Goal: Transaction & Acquisition: Purchase product/service

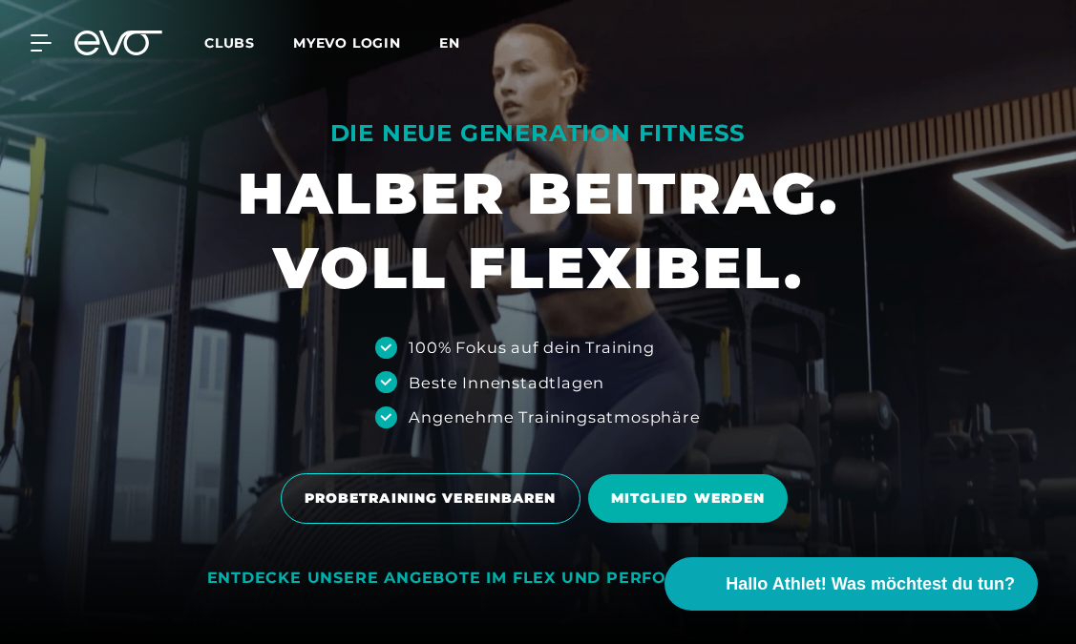
click at [455, 43] on span "en" at bounding box center [449, 42] width 21 height 17
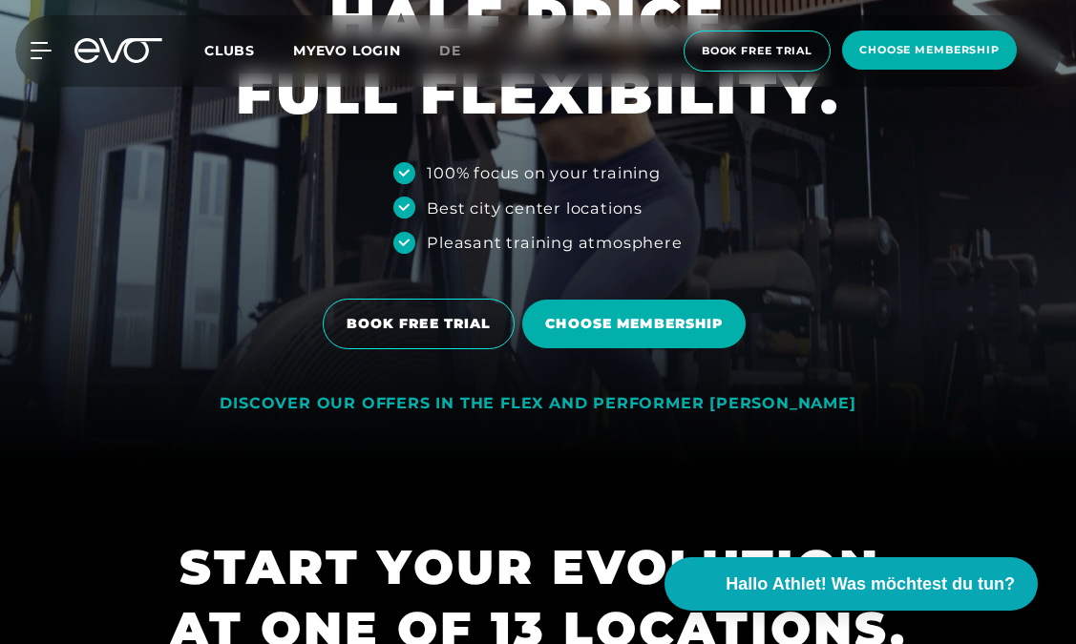
scroll to position [176, 0]
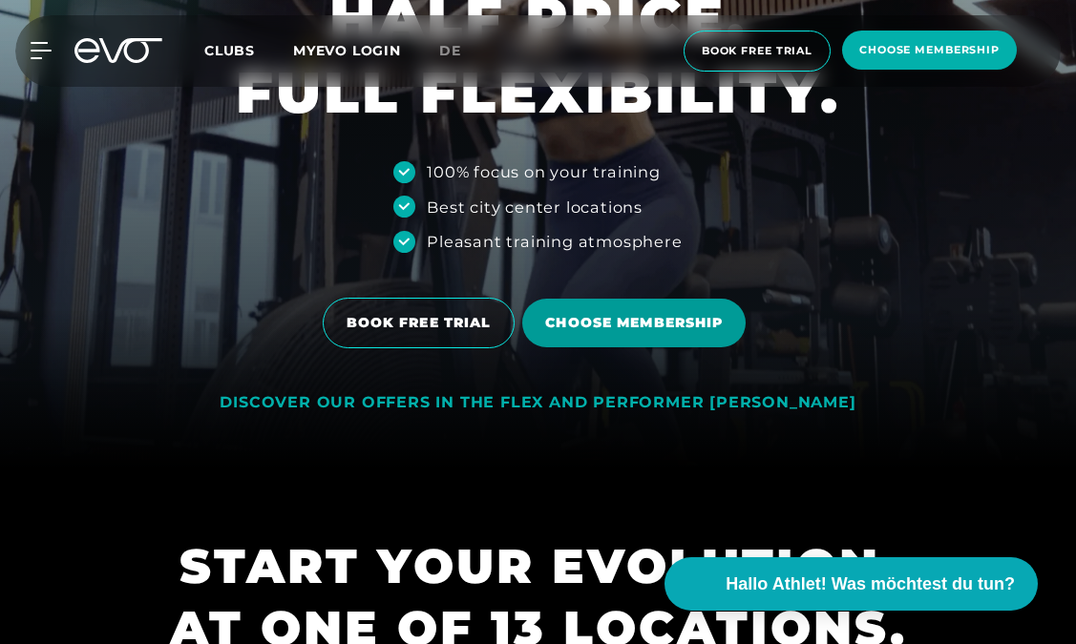
click at [576, 320] on span "Choose membership" at bounding box center [634, 323] width 178 height 20
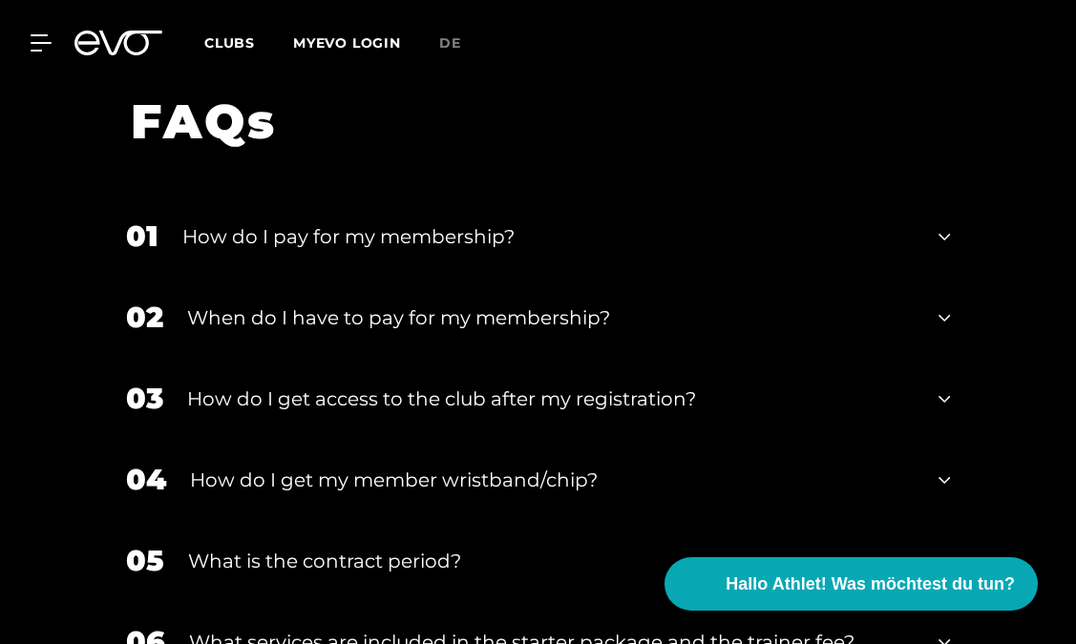
scroll to position [3584, 0]
click at [948, 232] on icon at bounding box center [943, 235] width 11 height 23
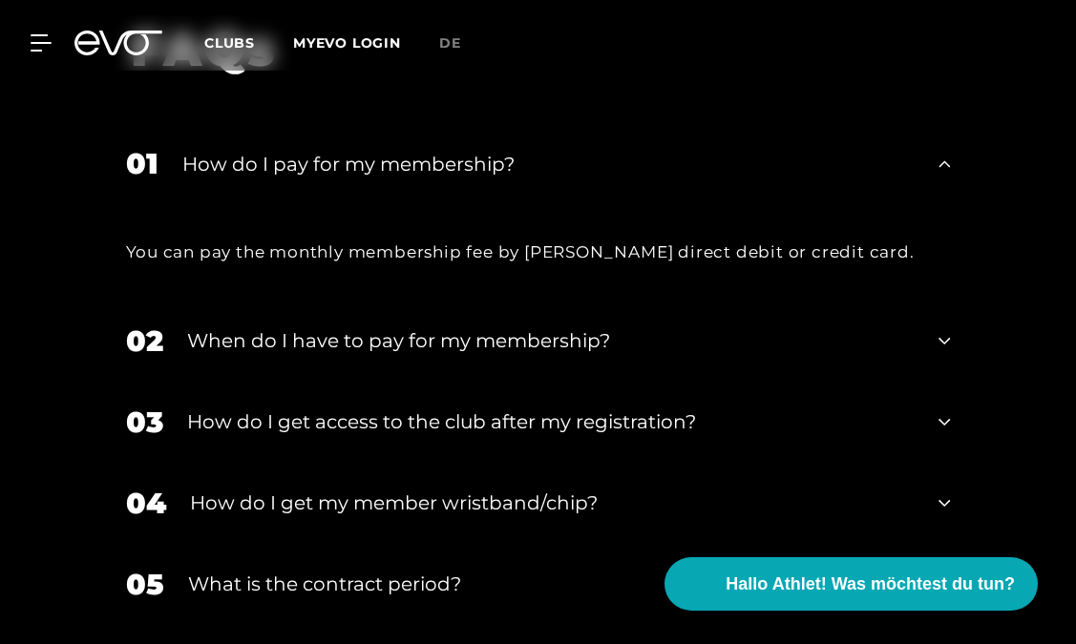
scroll to position [3661, 0]
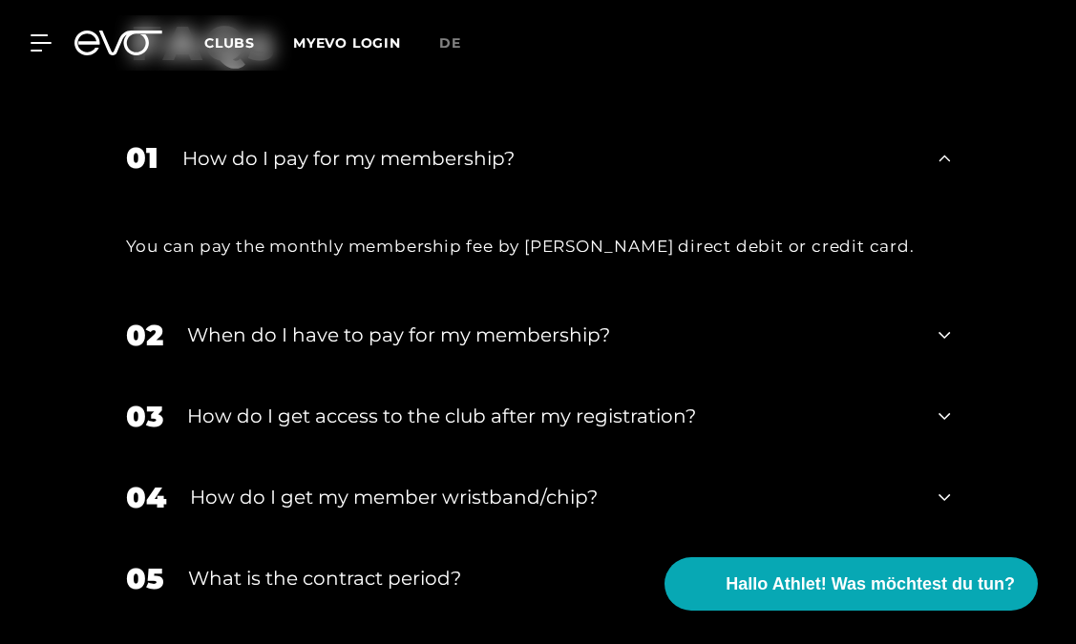
click at [955, 334] on div "02 When do I have to pay for my membership?" at bounding box center [538, 335] width 863 height 81
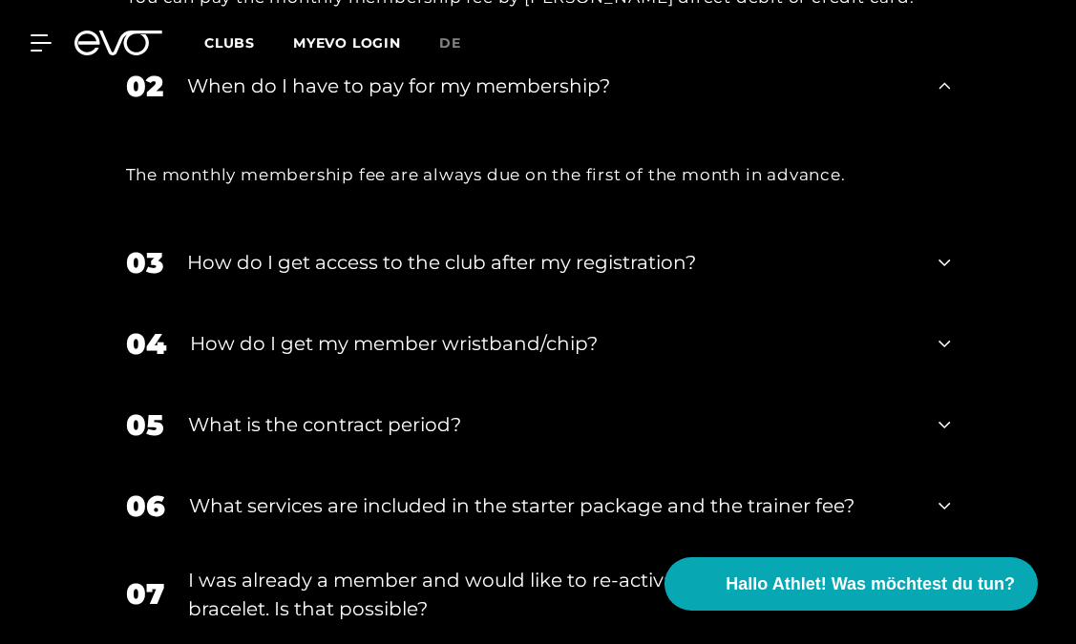
scroll to position [3911, 0]
click at [947, 344] on icon at bounding box center [943, 342] width 11 height 23
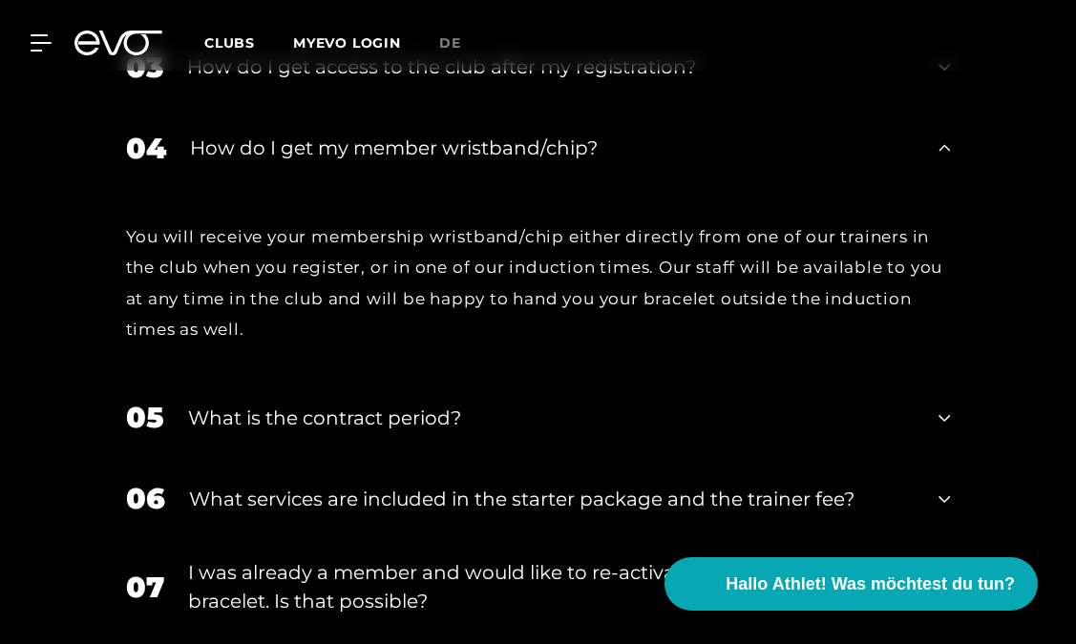
scroll to position [4108, 0]
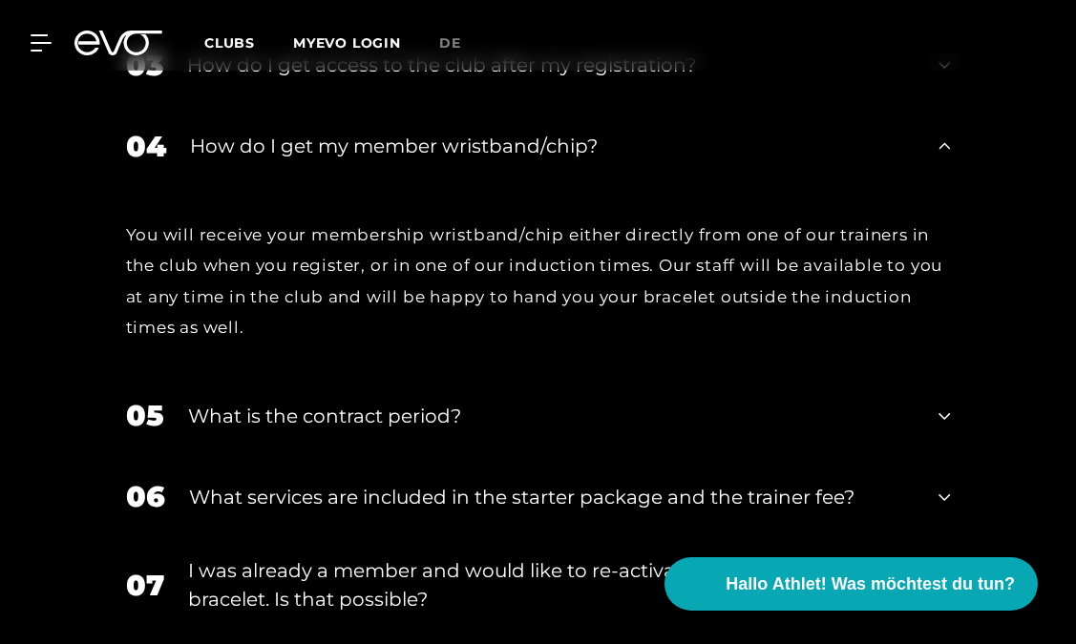
click at [943, 411] on icon at bounding box center [943, 416] width 11 height 23
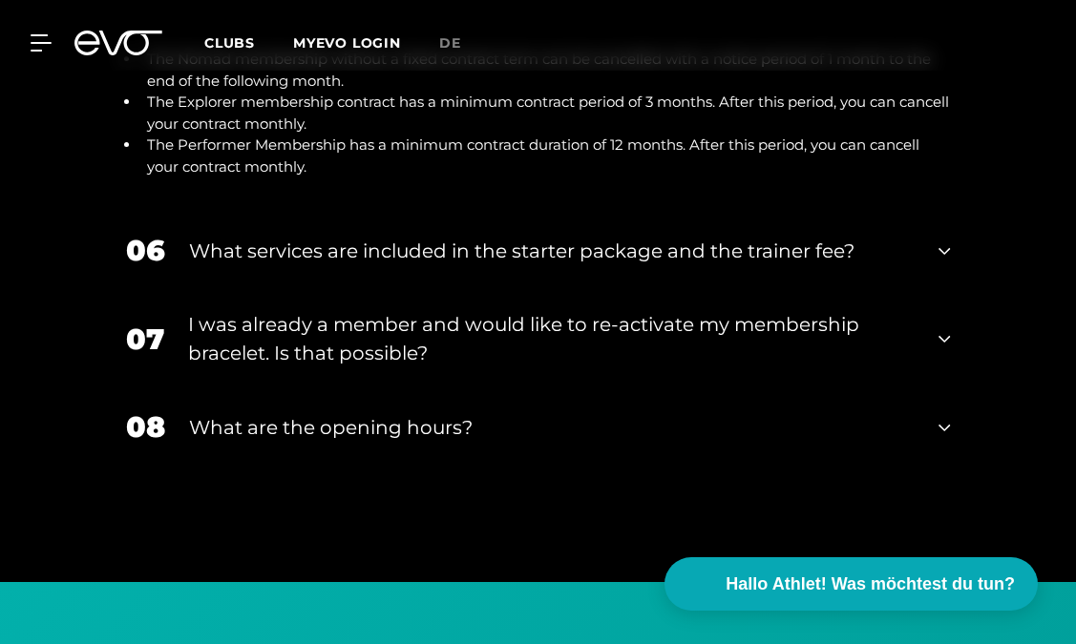
scroll to position [4561, 0]
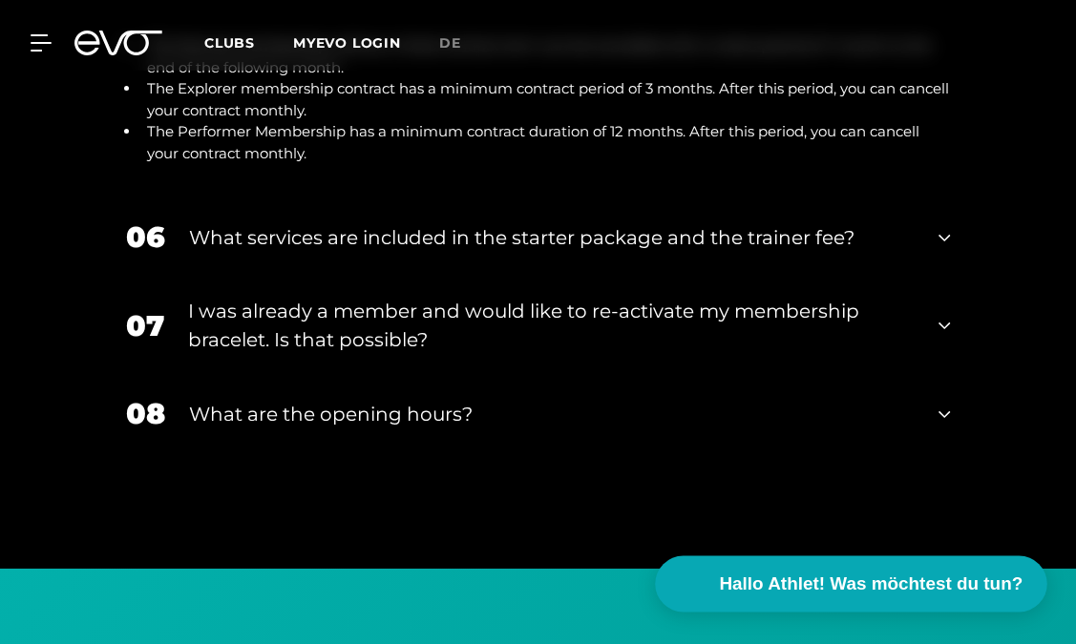
click at [888, 586] on span "Hallo Athlet! Was möchtest du tun?" at bounding box center [872, 584] width 304 height 27
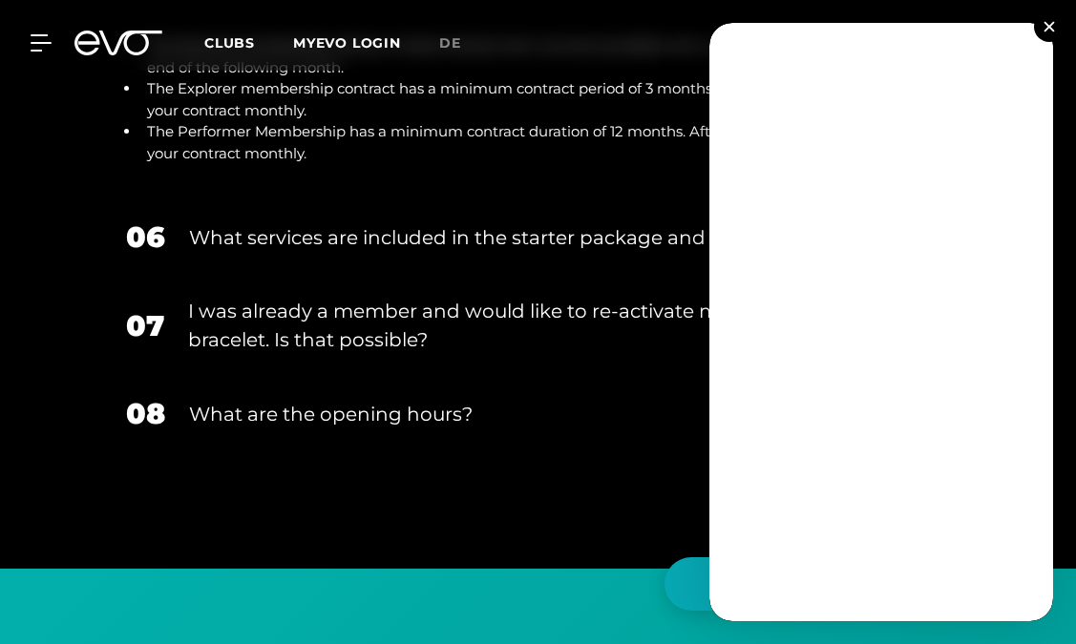
click at [572, 43] on div "Clubs MYEVO LOGIN de" at bounding box center [607, 43] width 807 height 22
click at [1037, 21] on button at bounding box center [1049, 26] width 31 height 31
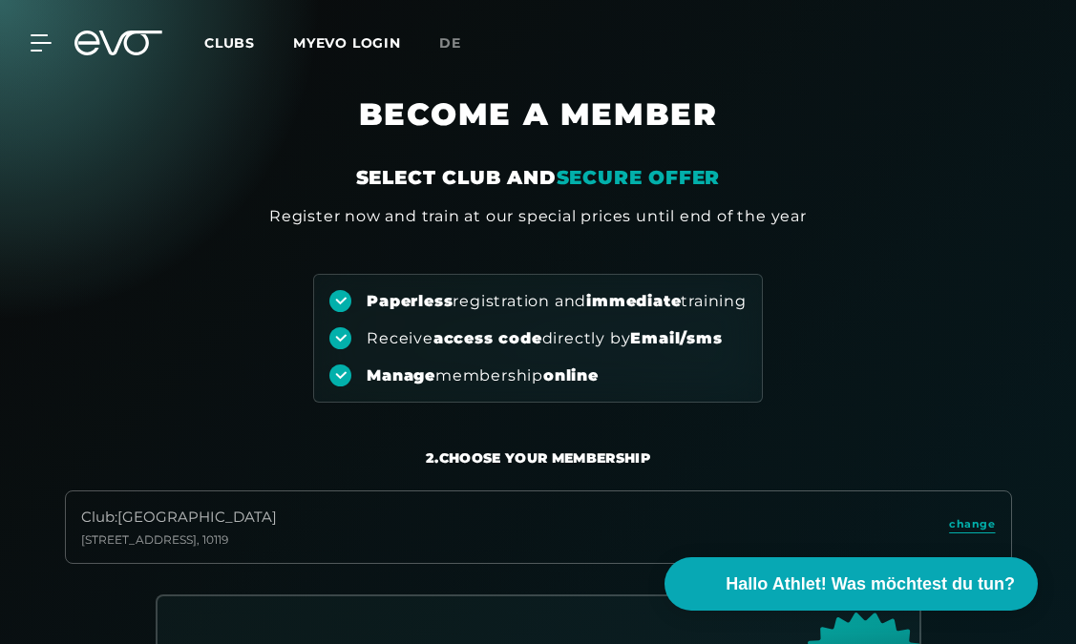
scroll to position [0, 0]
click at [49, 43] on icon at bounding box center [44, 42] width 27 height 15
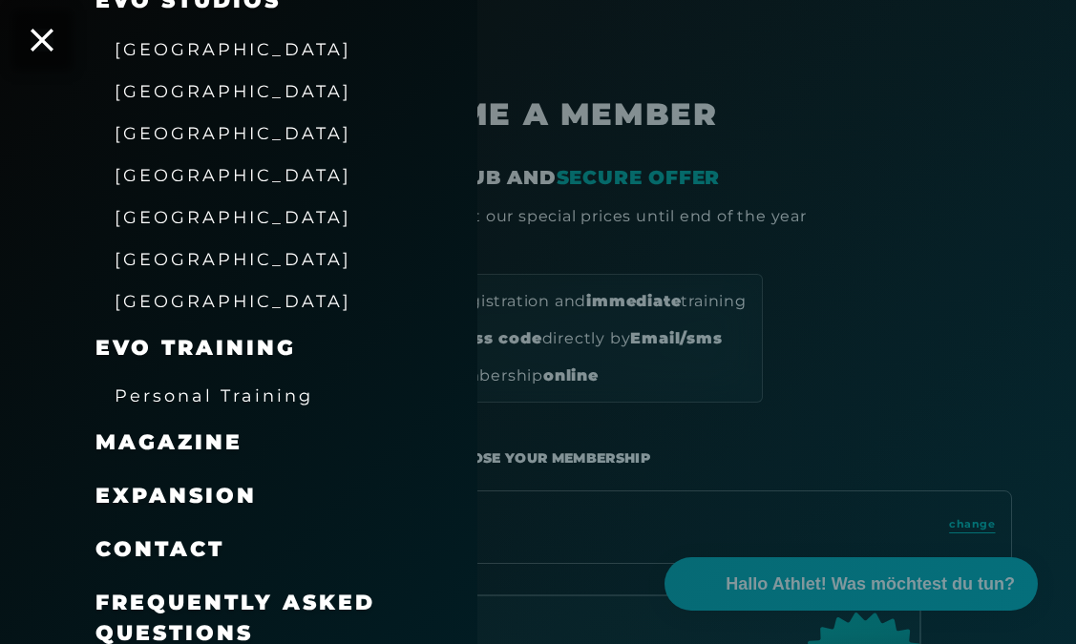
scroll to position [387, 0]
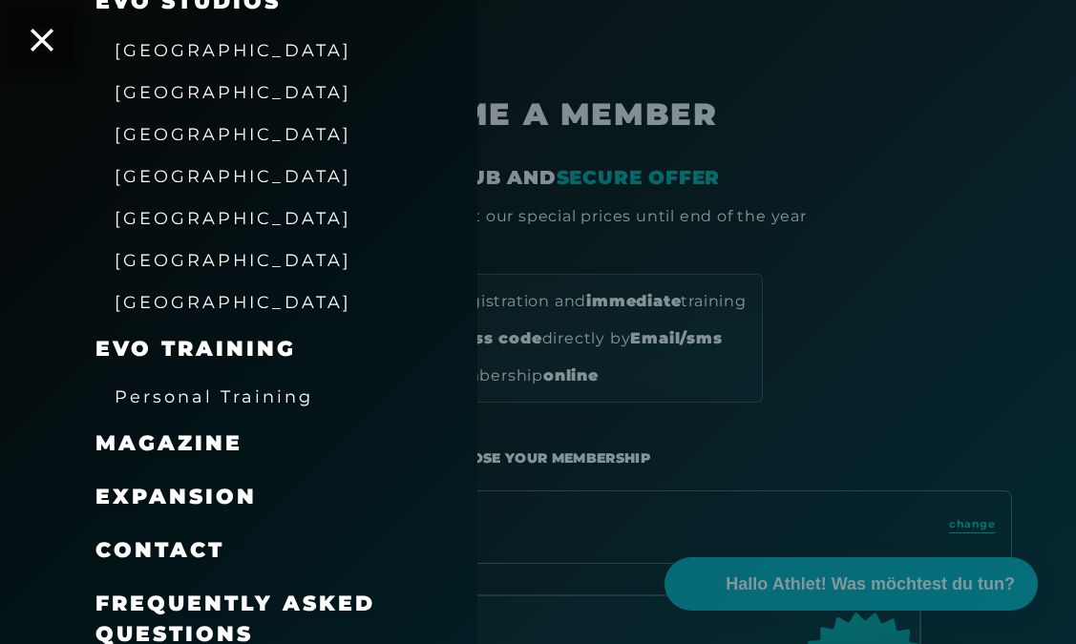
click at [201, 537] on span "Contact" at bounding box center [159, 550] width 129 height 26
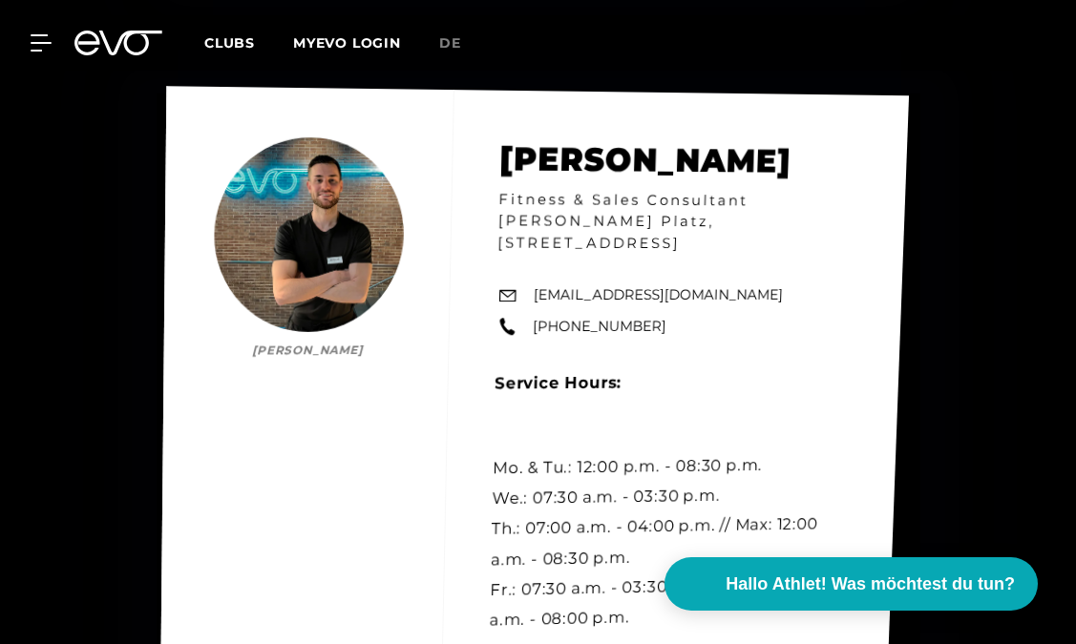
scroll to position [5663, 0]
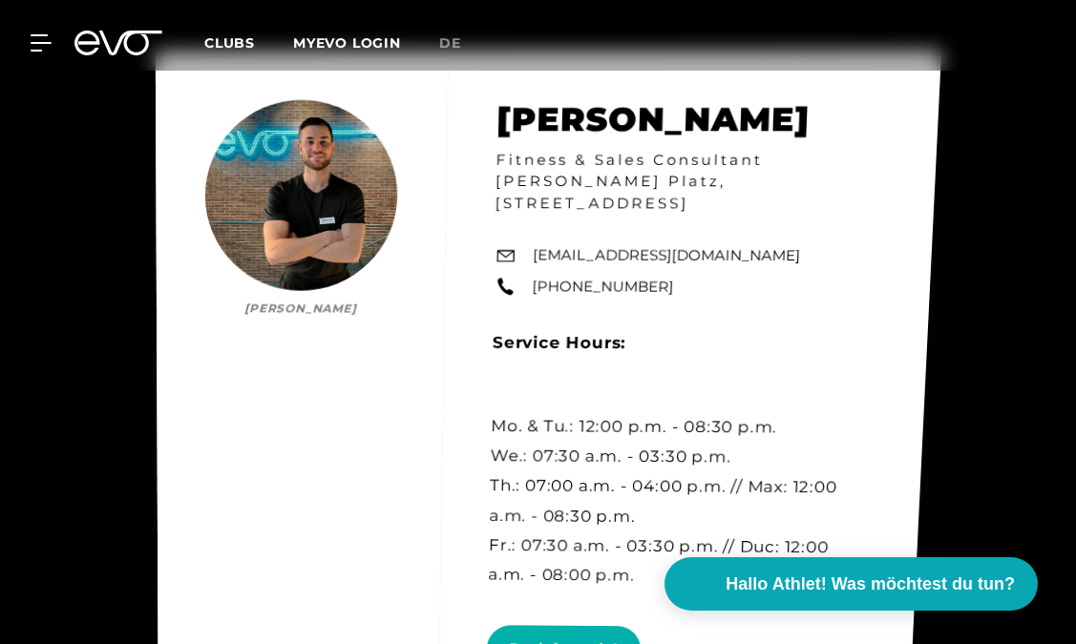
drag, startPoint x: 593, startPoint y: 573, endPoint x: 599, endPoint y: 430, distance: 143.3
click at [599, 430] on div "[PERSON_NAME] [PERSON_NAME] Fitness & Sales Consultant EVO [GEOGRAPHIC_DATA][ST…" at bounding box center [548, 392] width 786 height 682
click at [580, 412] on div "[PERSON_NAME] [PERSON_NAME] Fitness & Sales Consultant EVO [GEOGRAPHIC_DATA][ST…" at bounding box center [548, 391] width 785 height 681
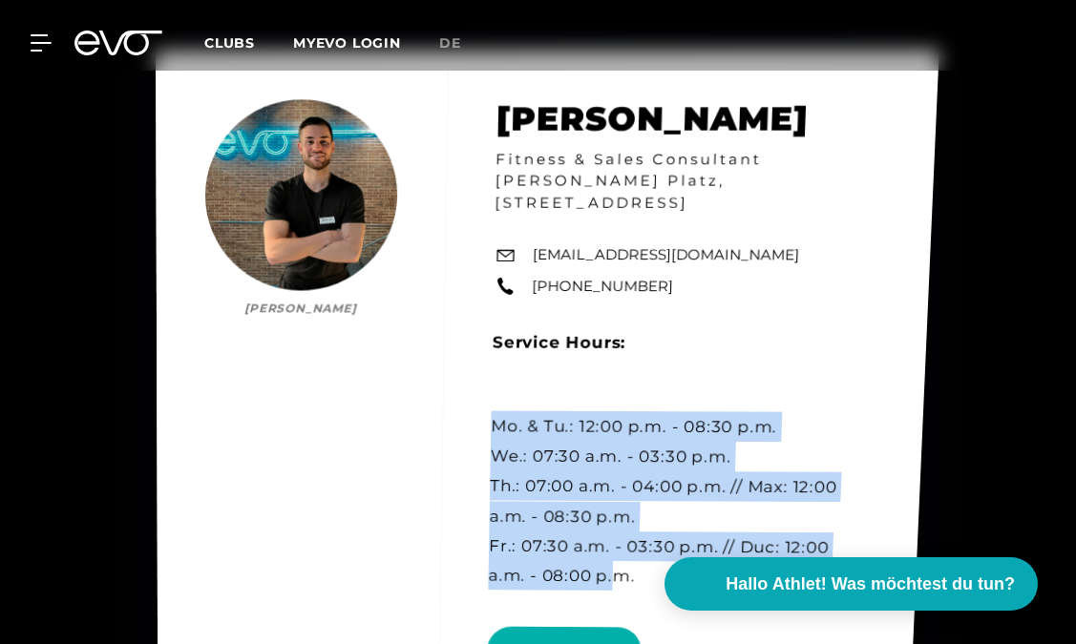
drag, startPoint x: 489, startPoint y: 412, endPoint x: 570, endPoint y: 567, distance: 174.6
click at [570, 567] on div "[PERSON_NAME] [PERSON_NAME] Fitness & Sales Consultant EVO [GEOGRAPHIC_DATA][ST…" at bounding box center [548, 392] width 784 height 684
copy div "Mo. & Tu.: 12:00 p.m. - 08:30 p.m. We.: 07:30 a.m. - 03:30 p.m. Th.: 07:00 a.m.…"
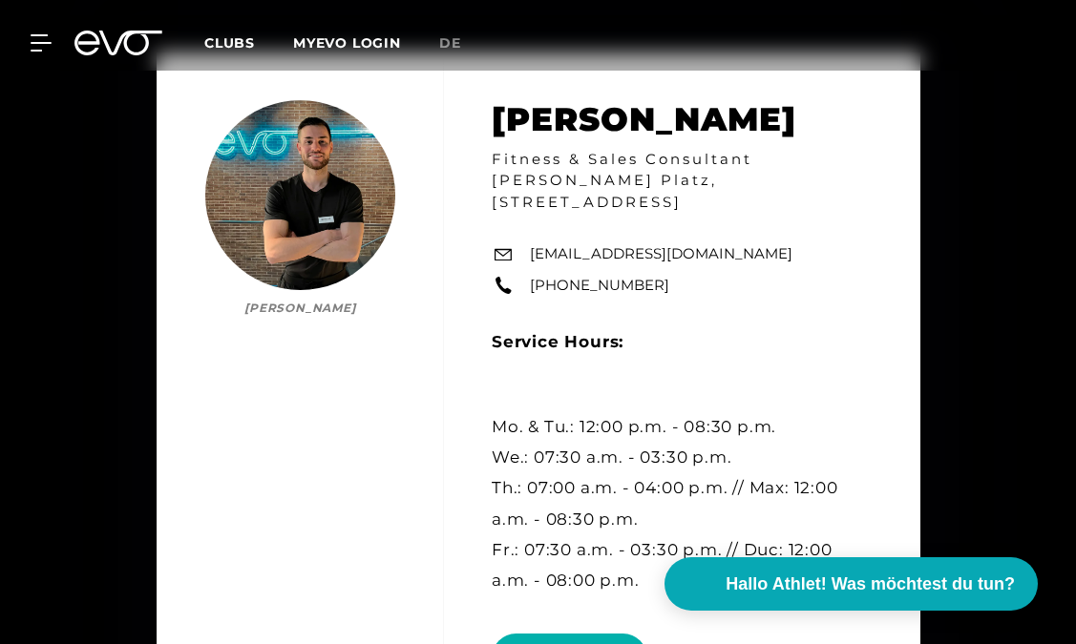
click at [102, 166] on div "[PERSON_NAME] [PERSON_NAME] Fitness & Sales Consultant EVO [GEOGRAPHIC_DATA][ST…" at bounding box center [538, 399] width 1076 height 826
click at [44, 39] on icon at bounding box center [45, 42] width 28 height 17
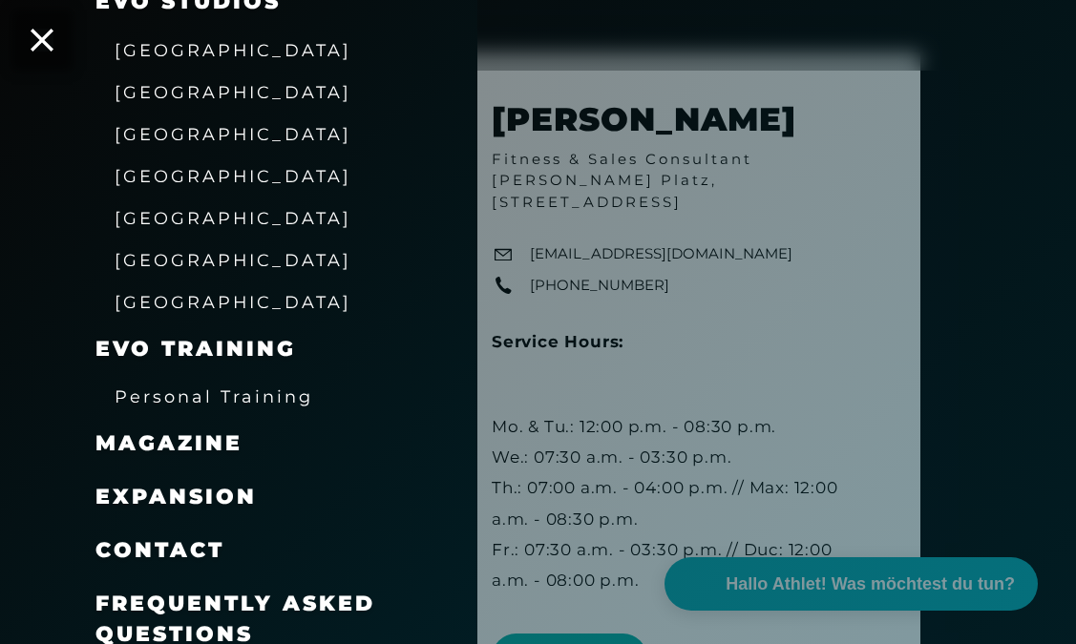
click at [147, 92] on span "[GEOGRAPHIC_DATA]" at bounding box center [233, 92] width 237 height 20
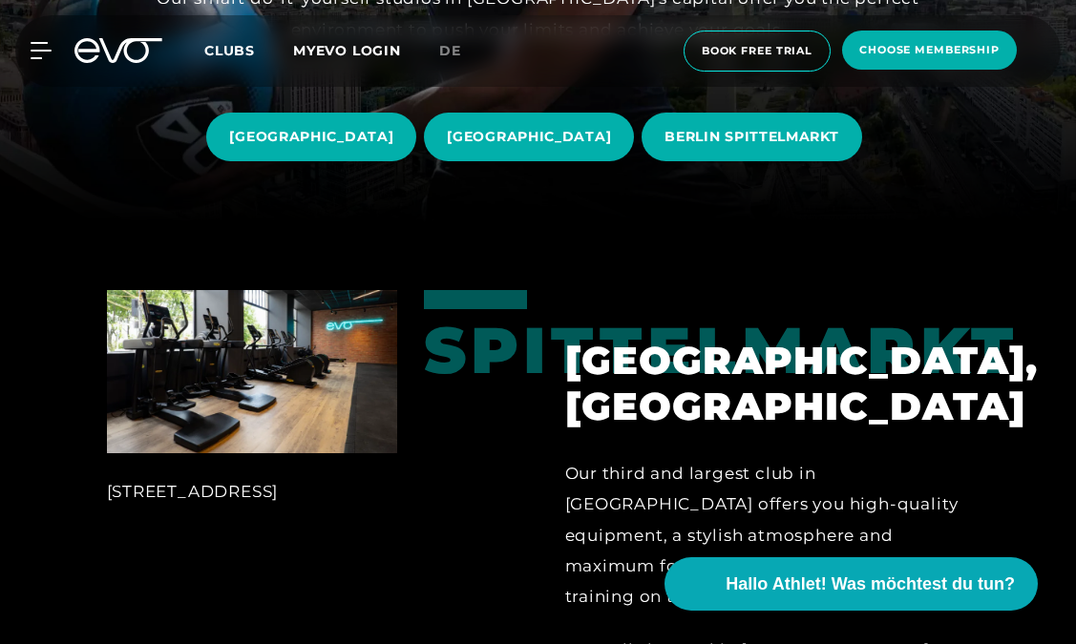
scroll to position [417, 0]
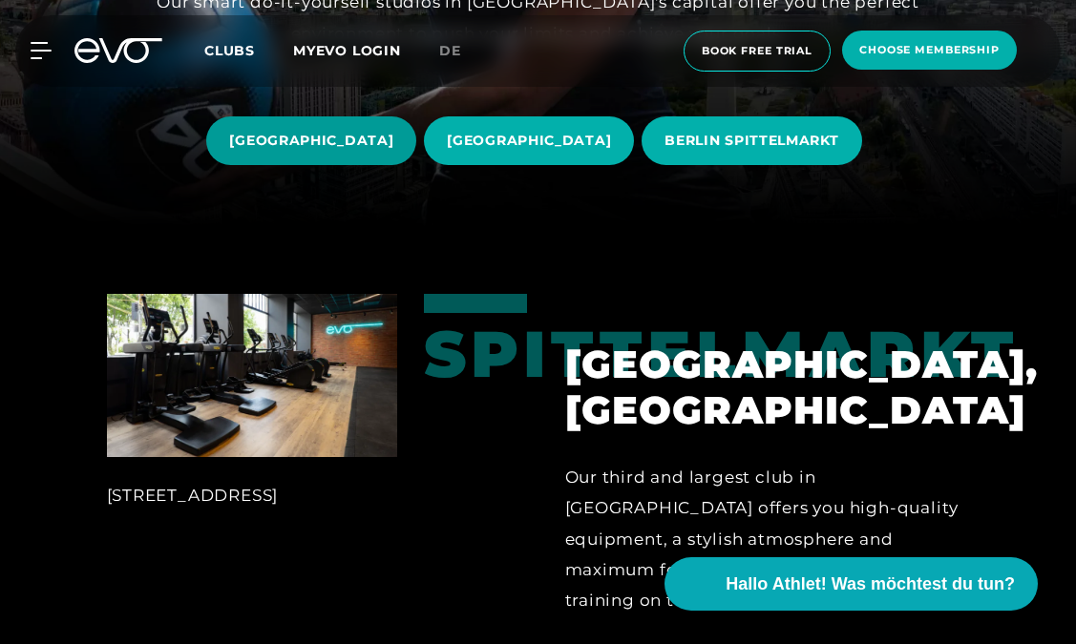
click at [365, 148] on span "[GEOGRAPHIC_DATA]" at bounding box center [311, 141] width 164 height 20
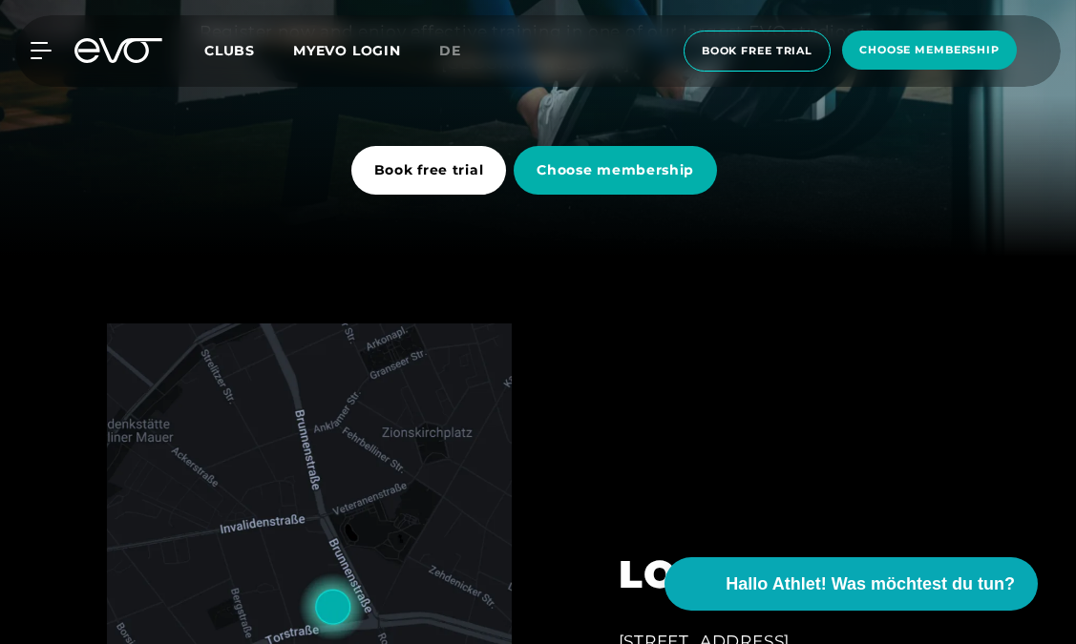
scroll to position [418, 0]
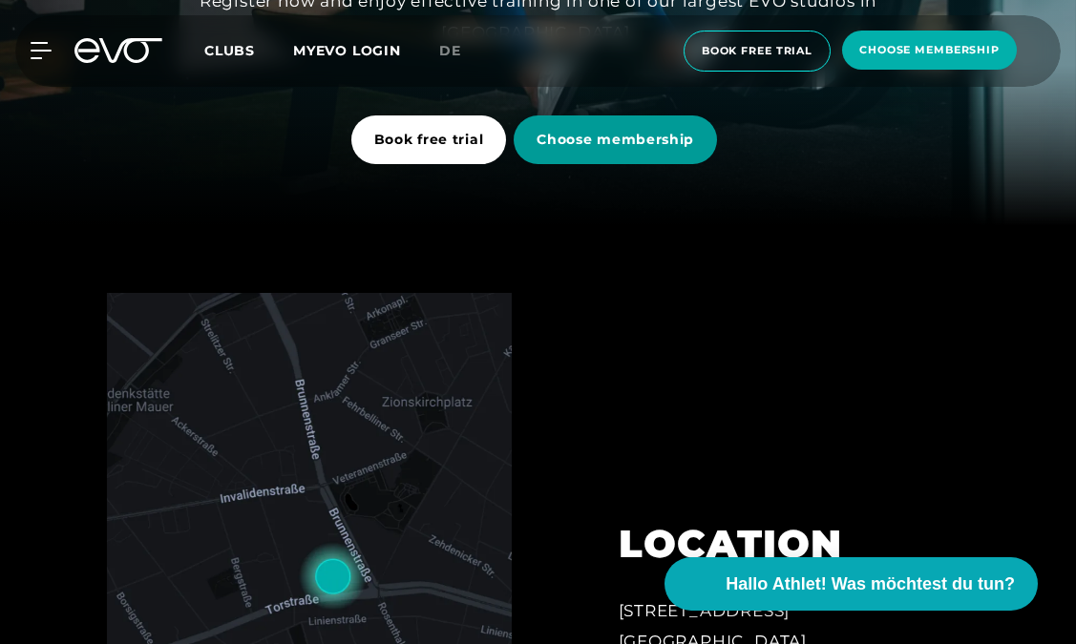
click at [625, 155] on span "Choose membership" at bounding box center [615, 139] width 203 height 49
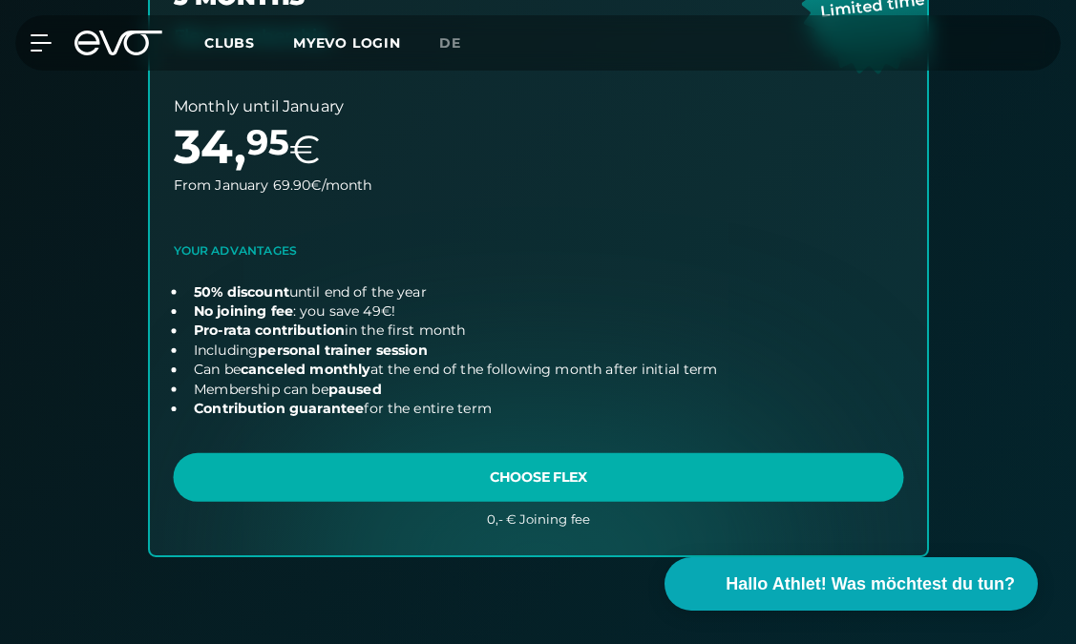
scroll to position [1418, 0]
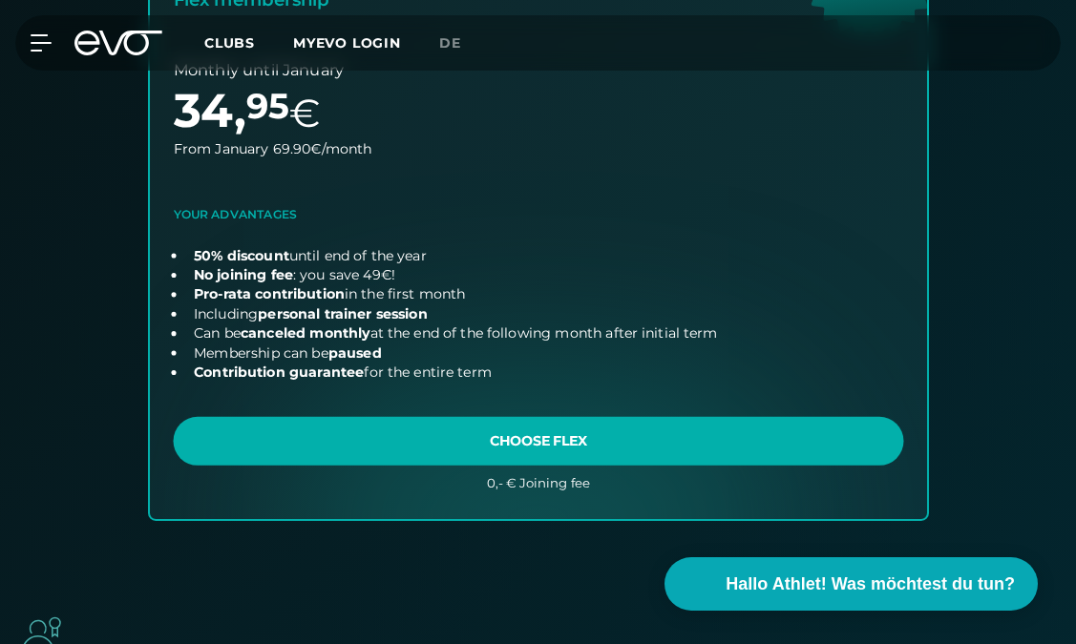
click at [569, 443] on link "choose plan" at bounding box center [538, 180] width 777 height 675
